Goal: Find specific fact: Find specific fact

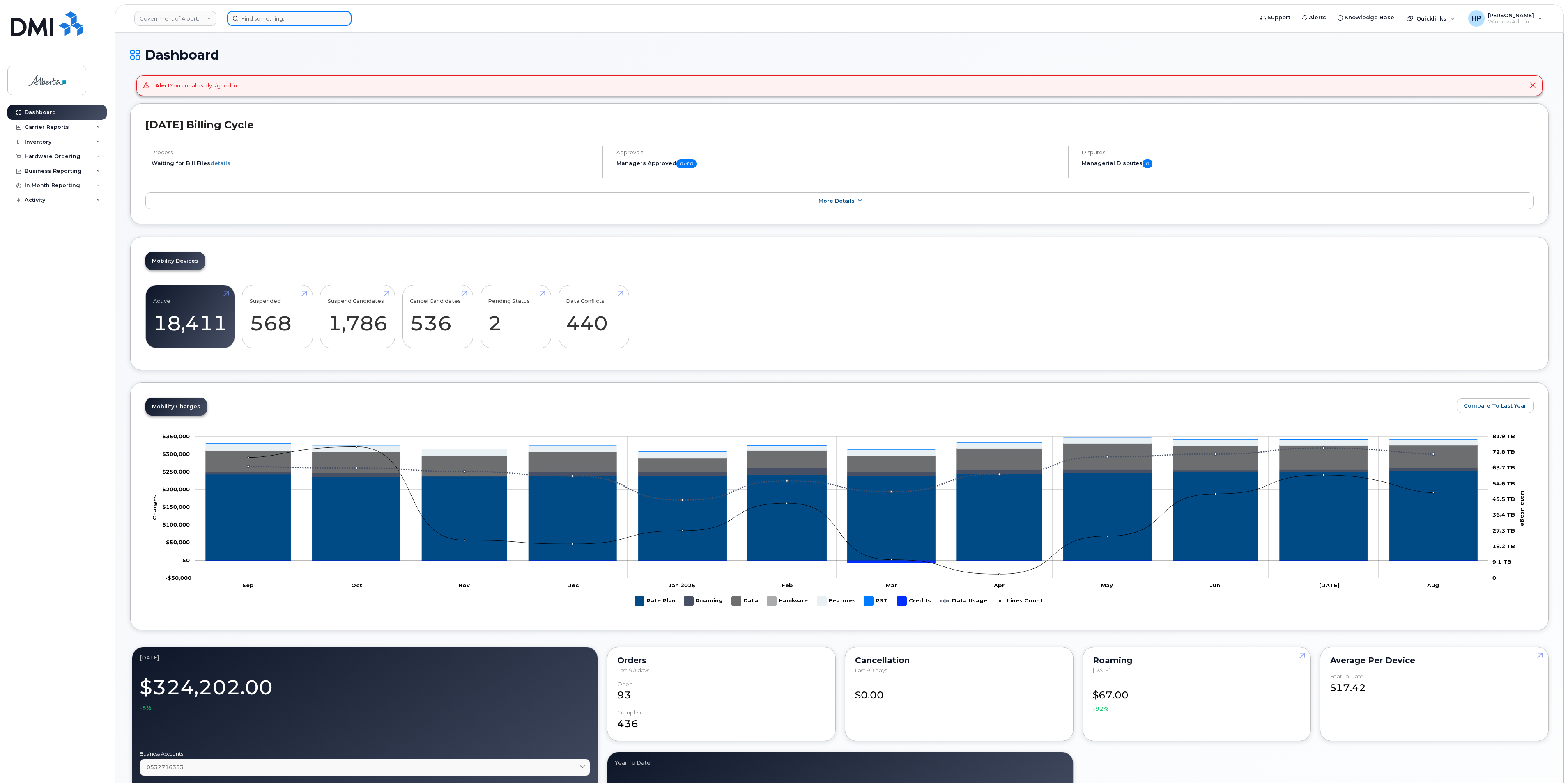
click at [242, 20] on input at bounding box center [289, 18] width 124 height 14
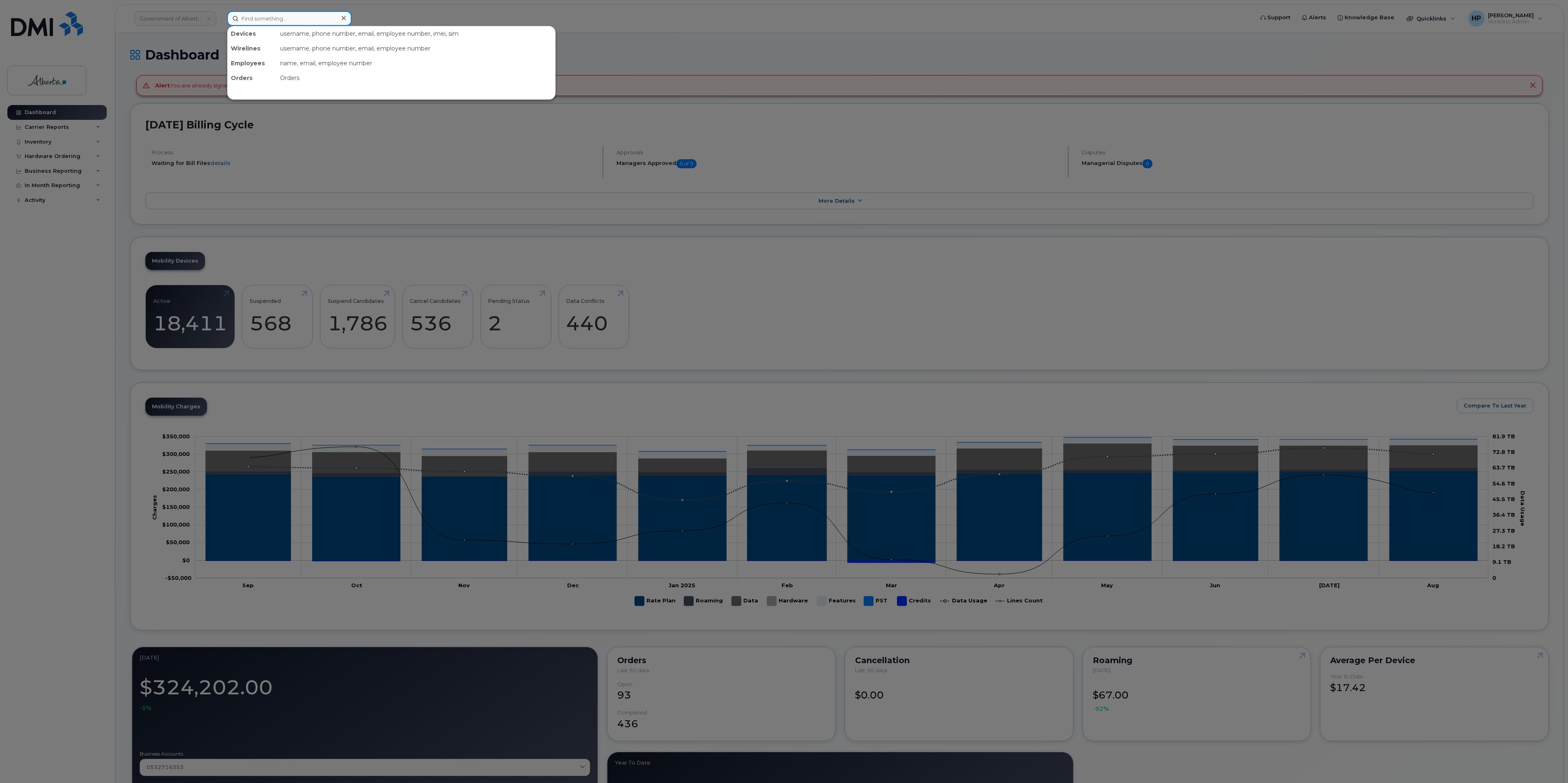
paste input "4374534607"
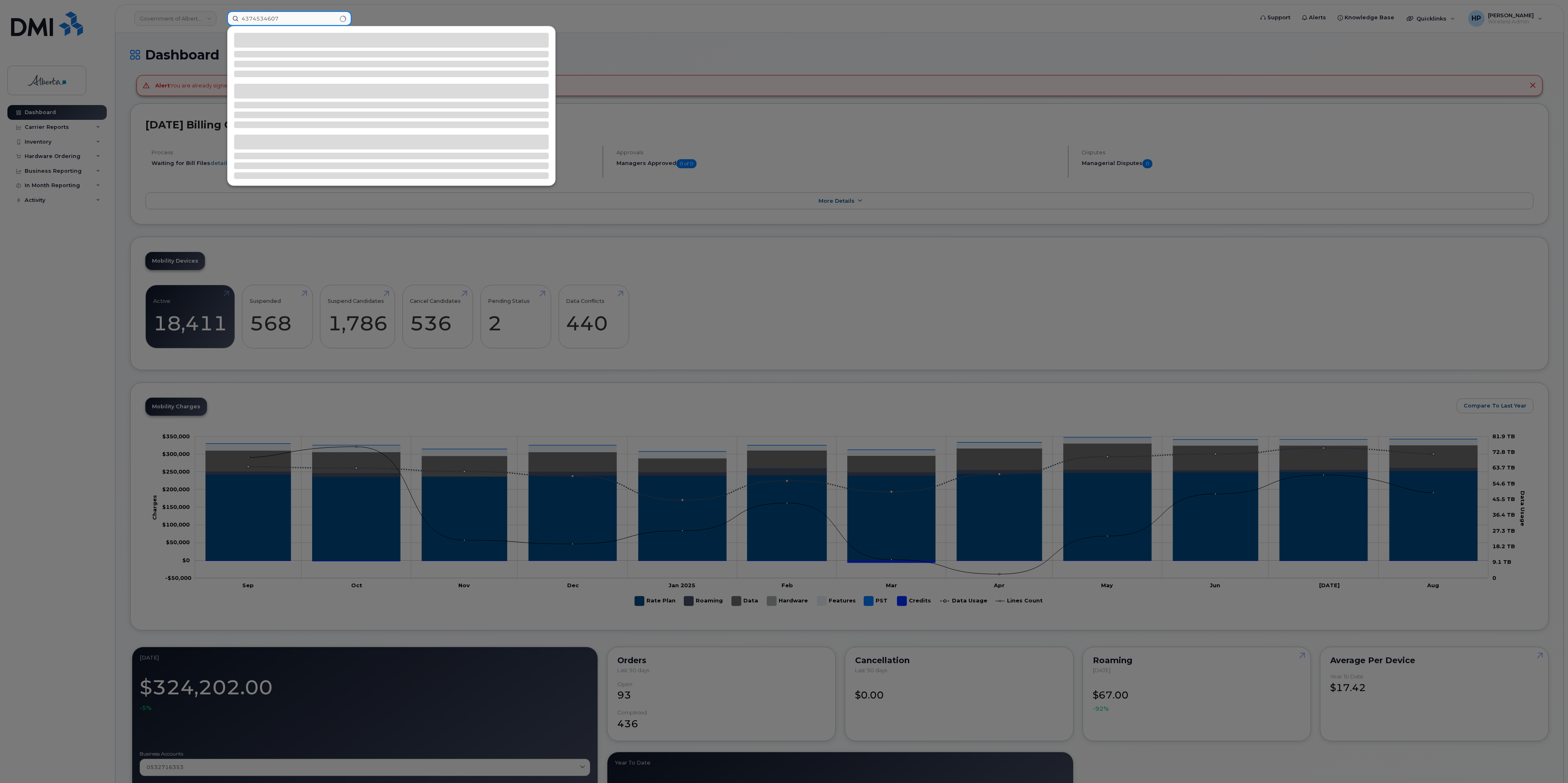
type input "4374534607"
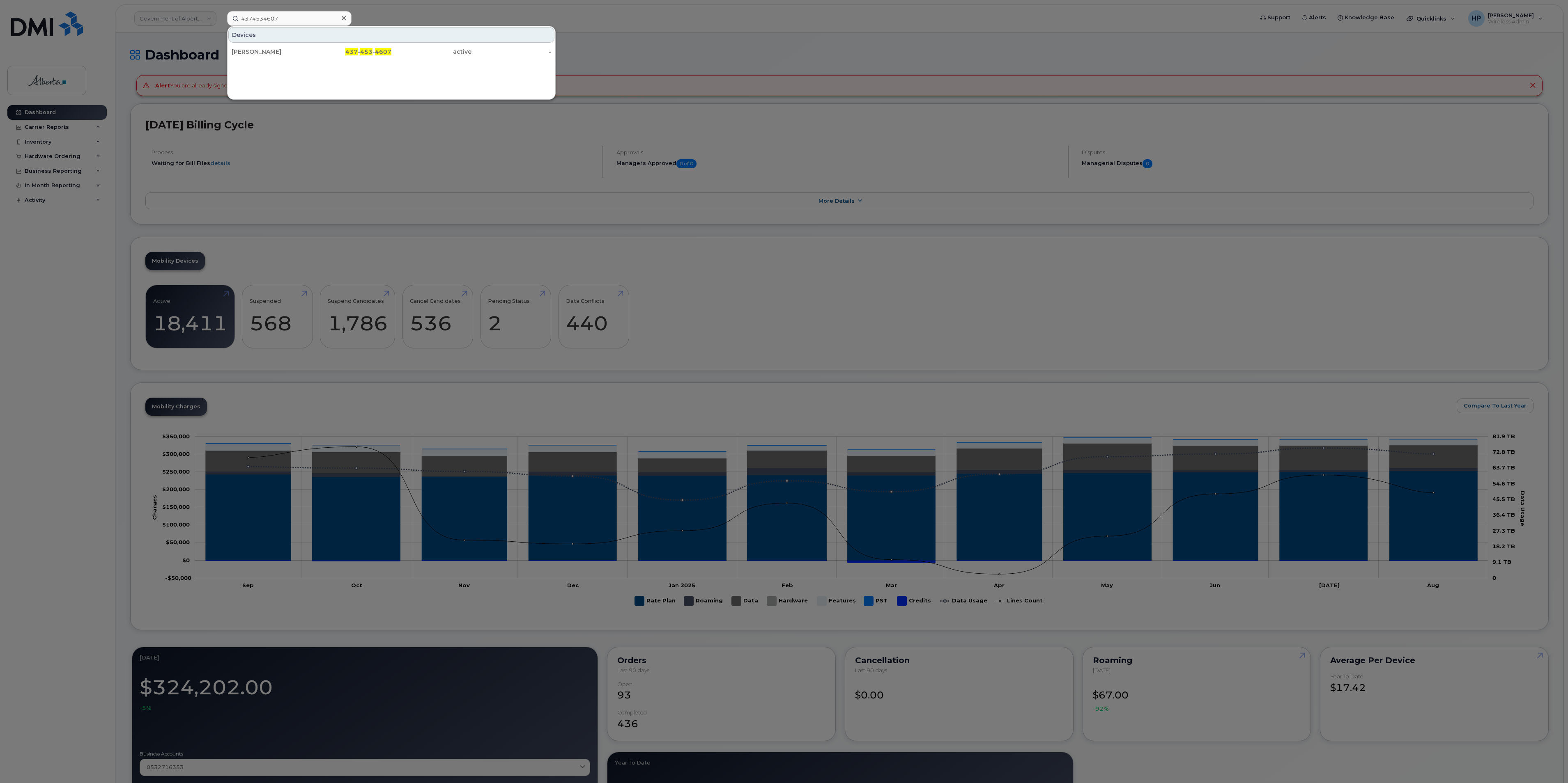
click at [619, 37] on div at bounding box center [784, 392] width 1568 height 783
click at [279, 14] on input "4374534607" at bounding box center [289, 18] width 124 height 14
click at [245, 63] on div "Devices [PERSON_NAME] 437 - 453 - 4607 active -" at bounding box center [391, 63] width 328 height 74
click at [245, 55] on div "[PERSON_NAME]" at bounding box center [272, 51] width 80 height 8
